Goal: Task Accomplishment & Management: Manage account settings

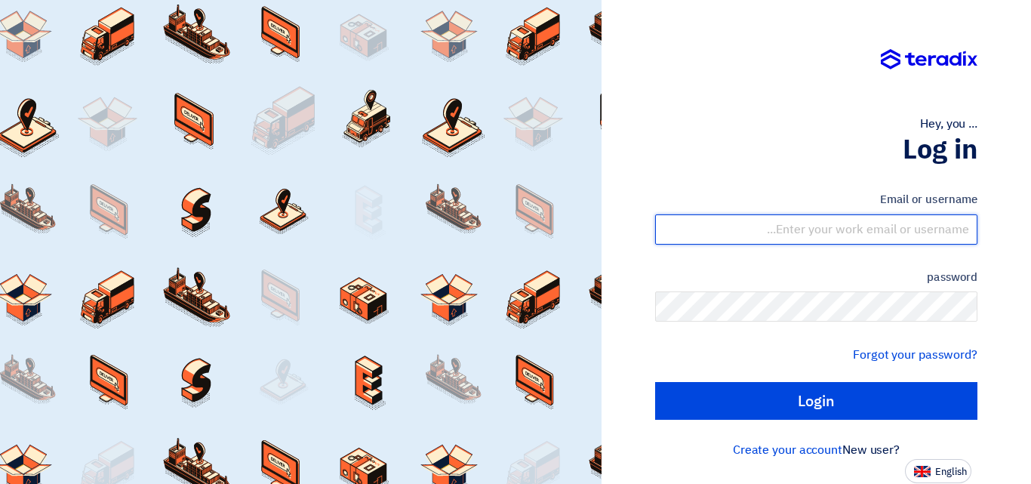
type input "[EMAIL_ADDRESS][DOMAIN_NAME]"
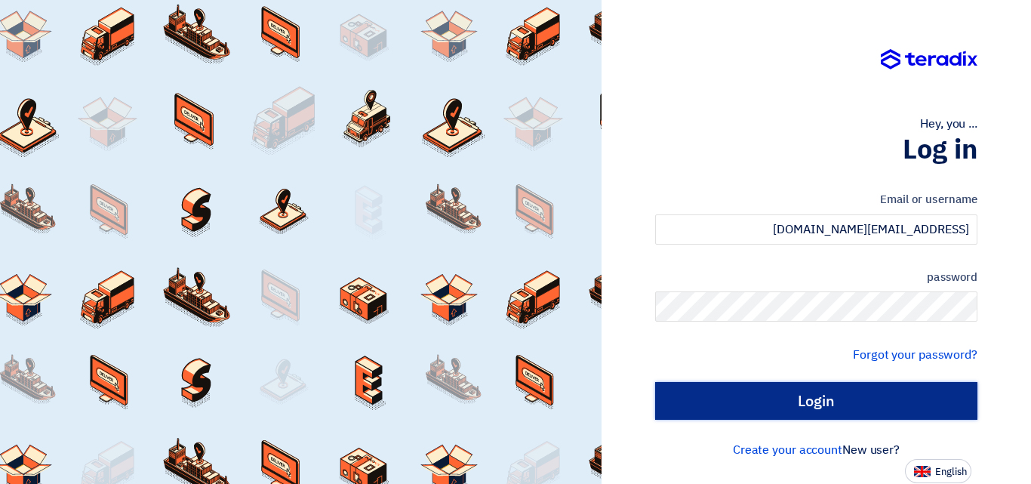
click at [770, 393] on input "Login" at bounding box center [816, 401] width 322 height 38
type input "Sign in"
